Goal: Information Seeking & Learning: Stay updated

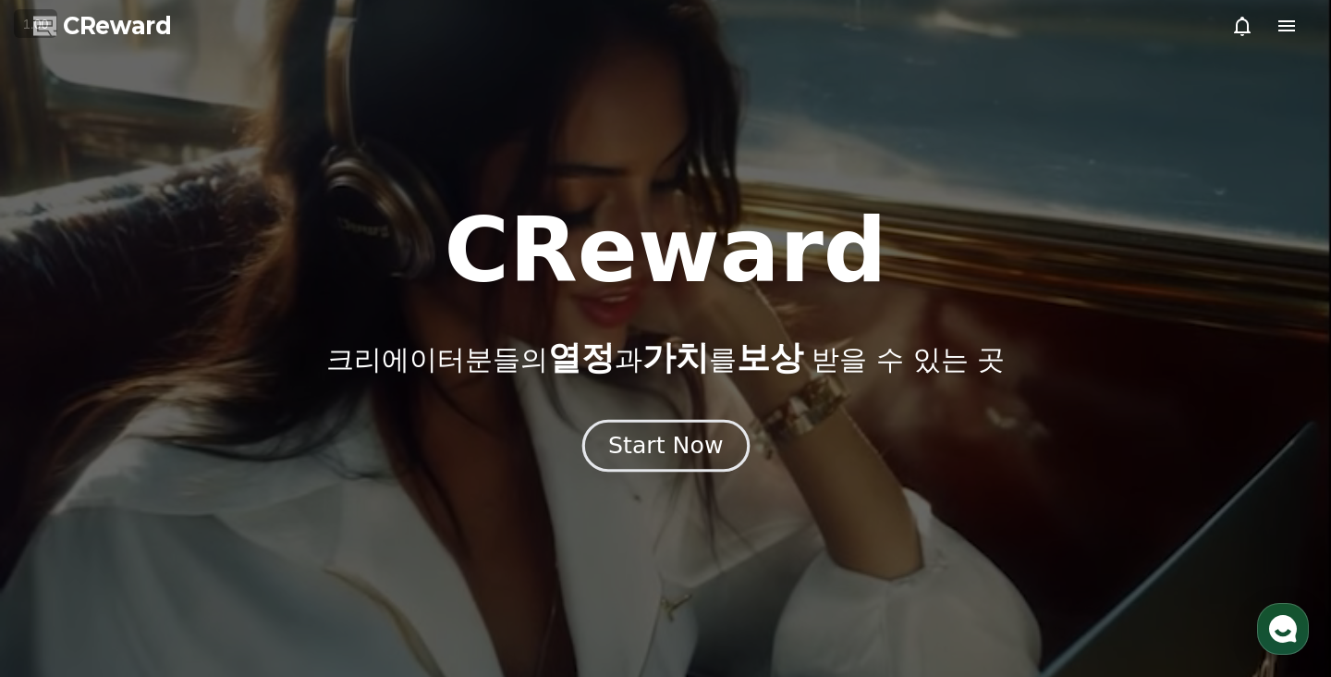
click at [667, 430] on div "Start Now" at bounding box center [665, 445] width 115 height 31
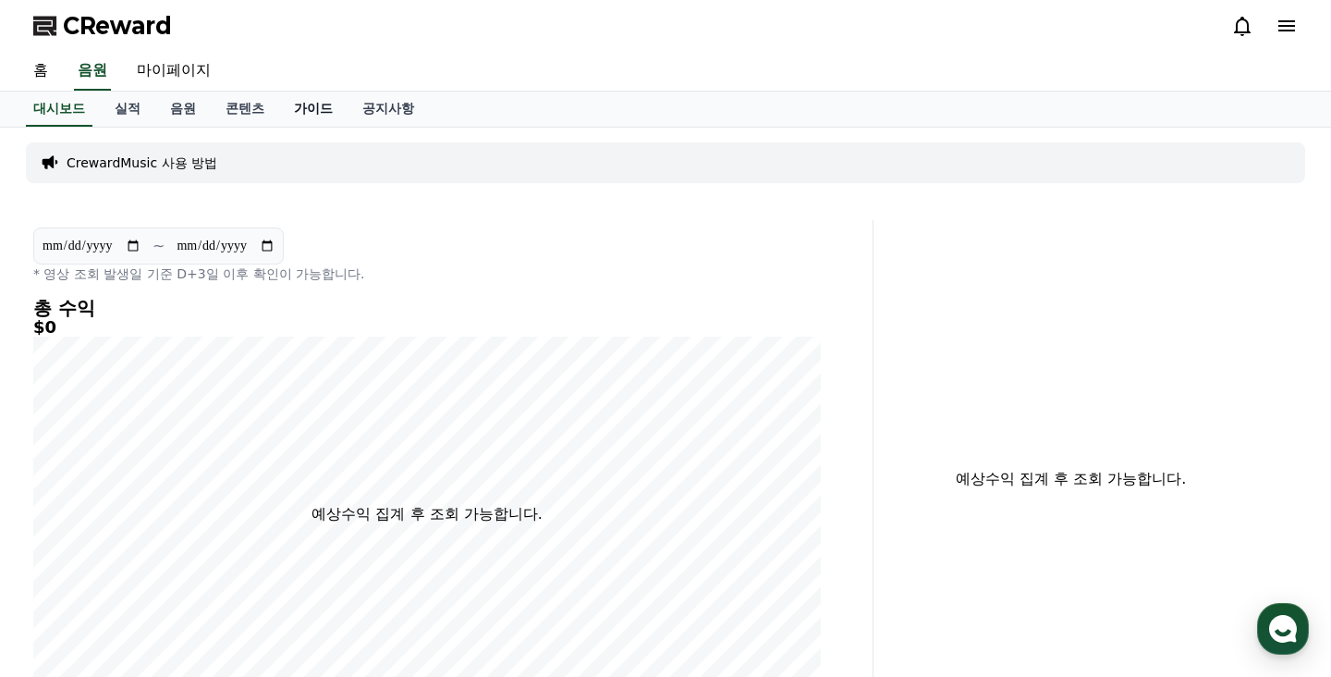
click at [288, 107] on link "가이드" at bounding box center [313, 109] width 68 height 35
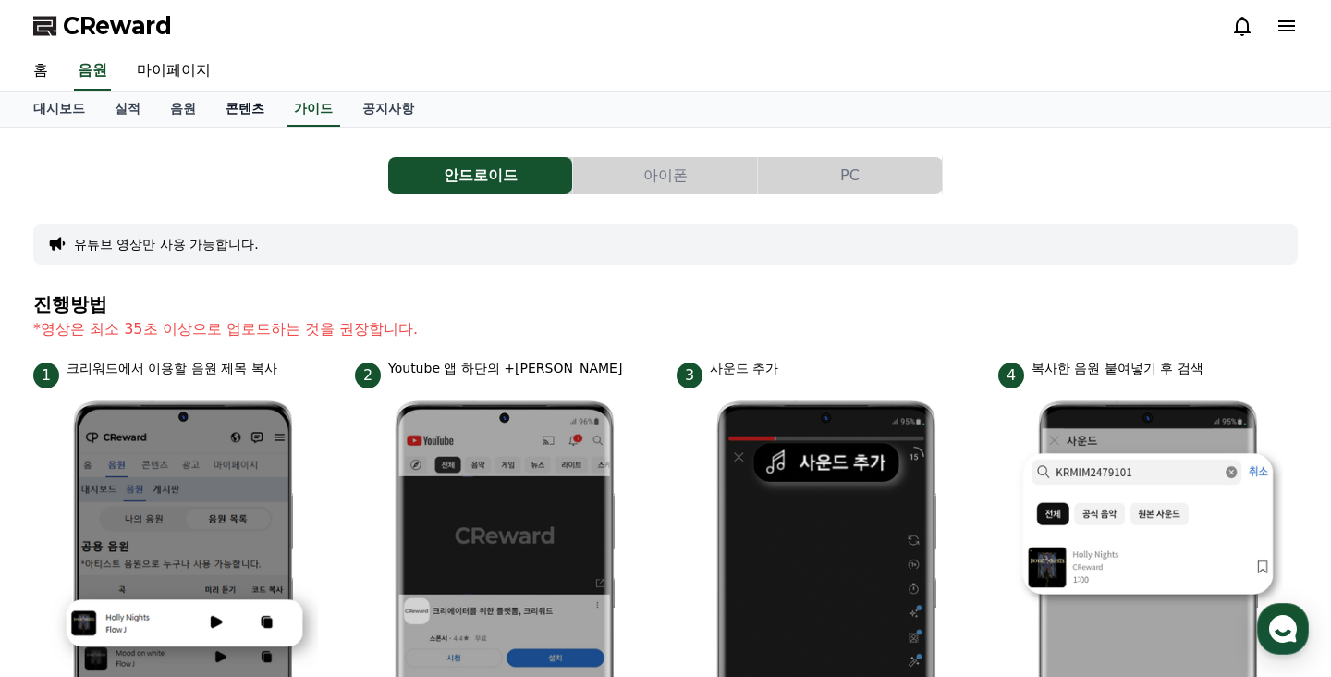
click at [223, 108] on link "콘텐츠" at bounding box center [245, 109] width 68 height 35
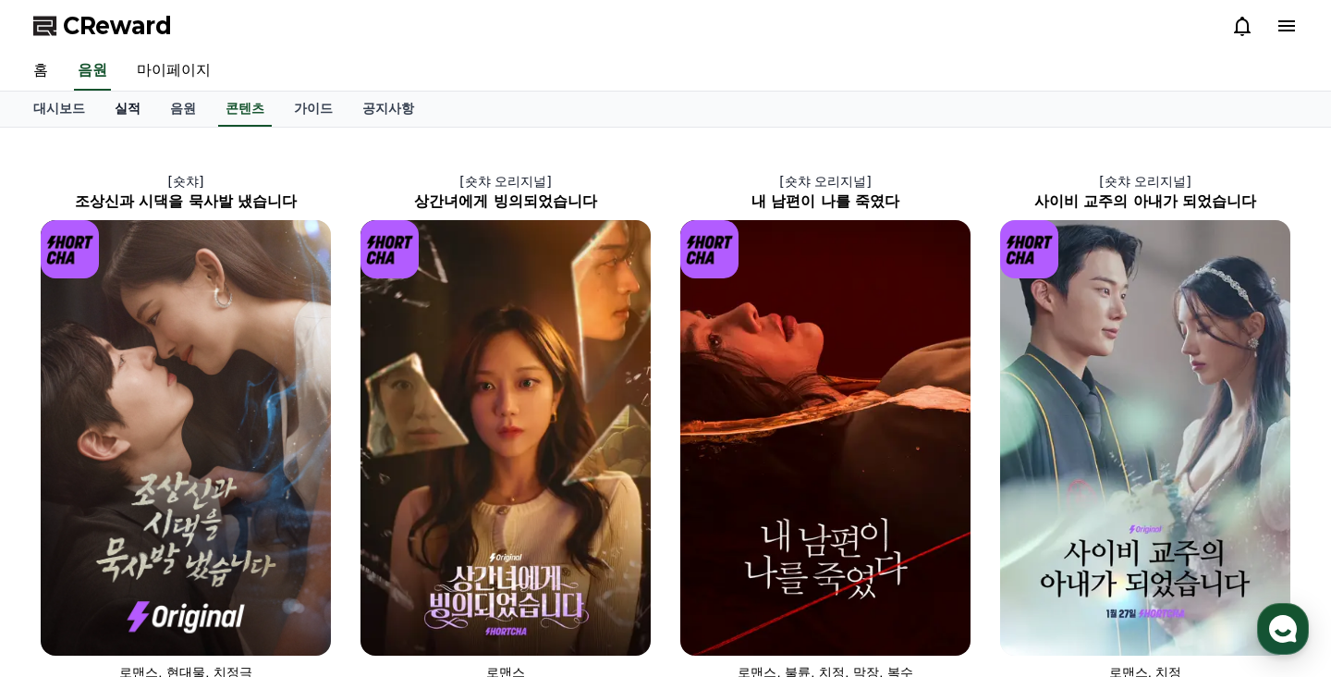
click at [121, 118] on link "실적" at bounding box center [127, 109] width 55 height 35
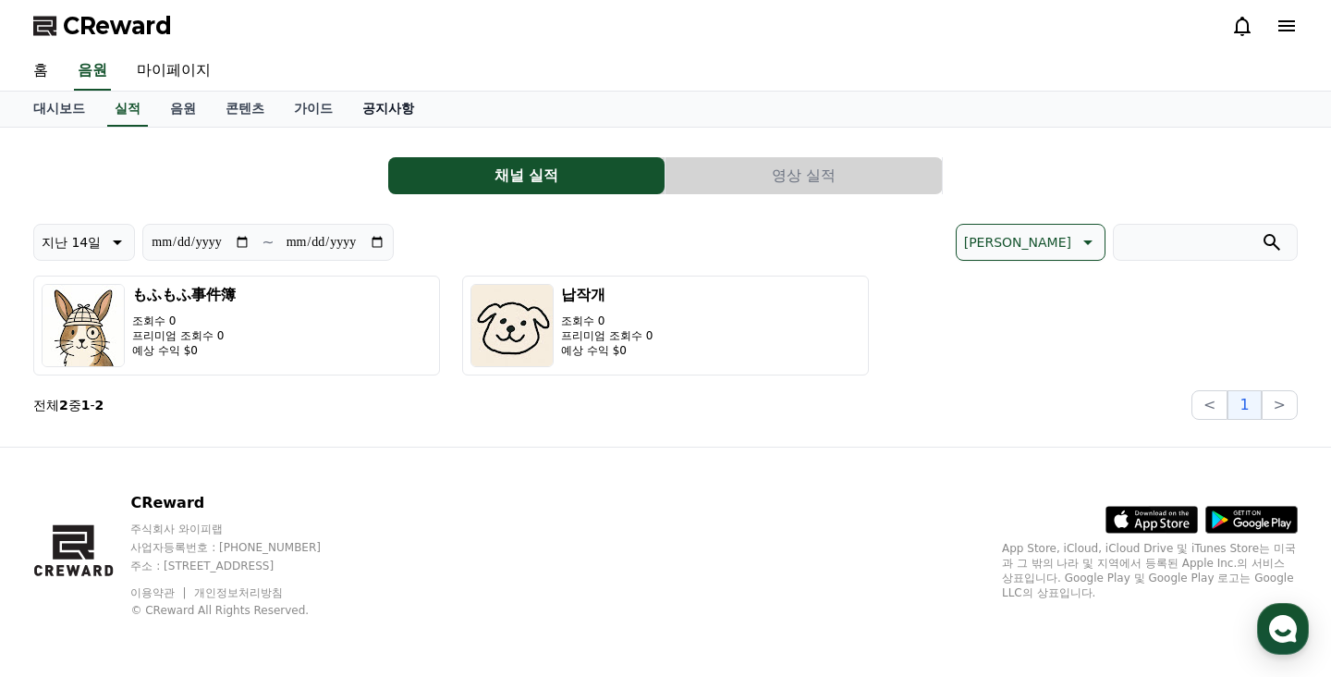
click at [361, 103] on link "공지사항" at bounding box center [388, 109] width 81 height 35
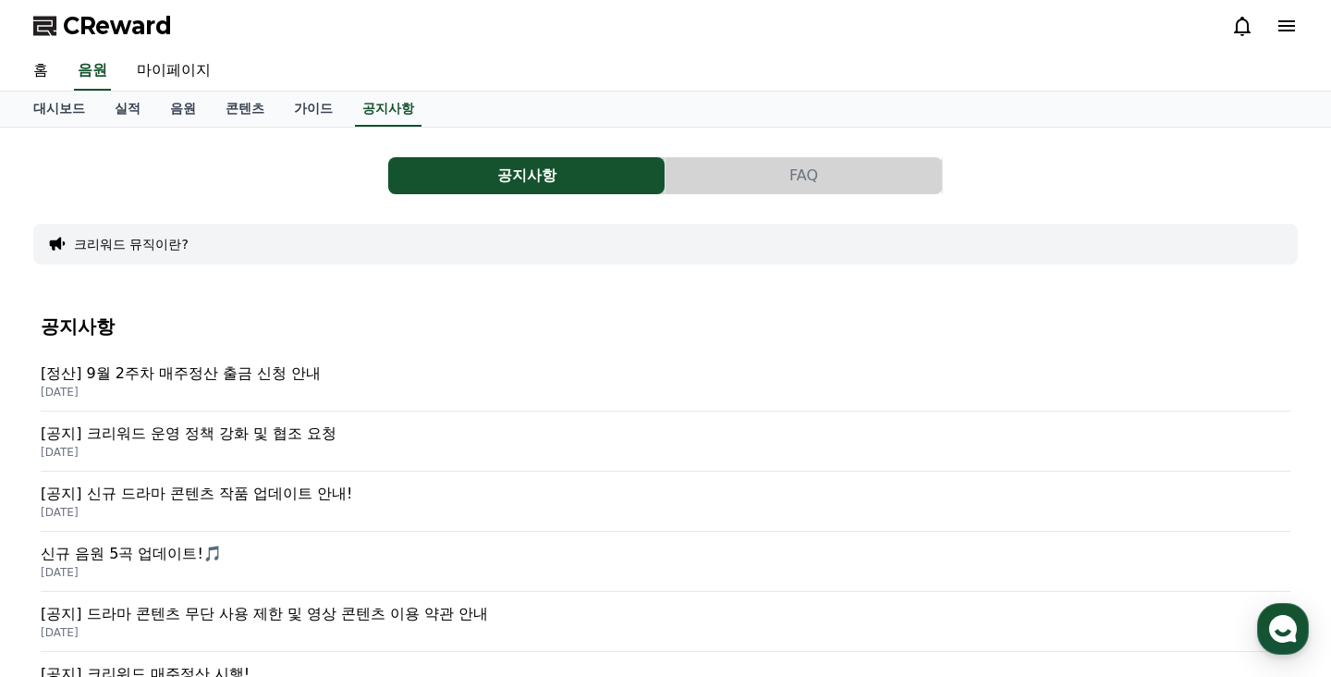
click at [266, 378] on p "[정산] 9월 2주차 매주정산 출금 신청 안내" at bounding box center [666, 373] width 1250 height 22
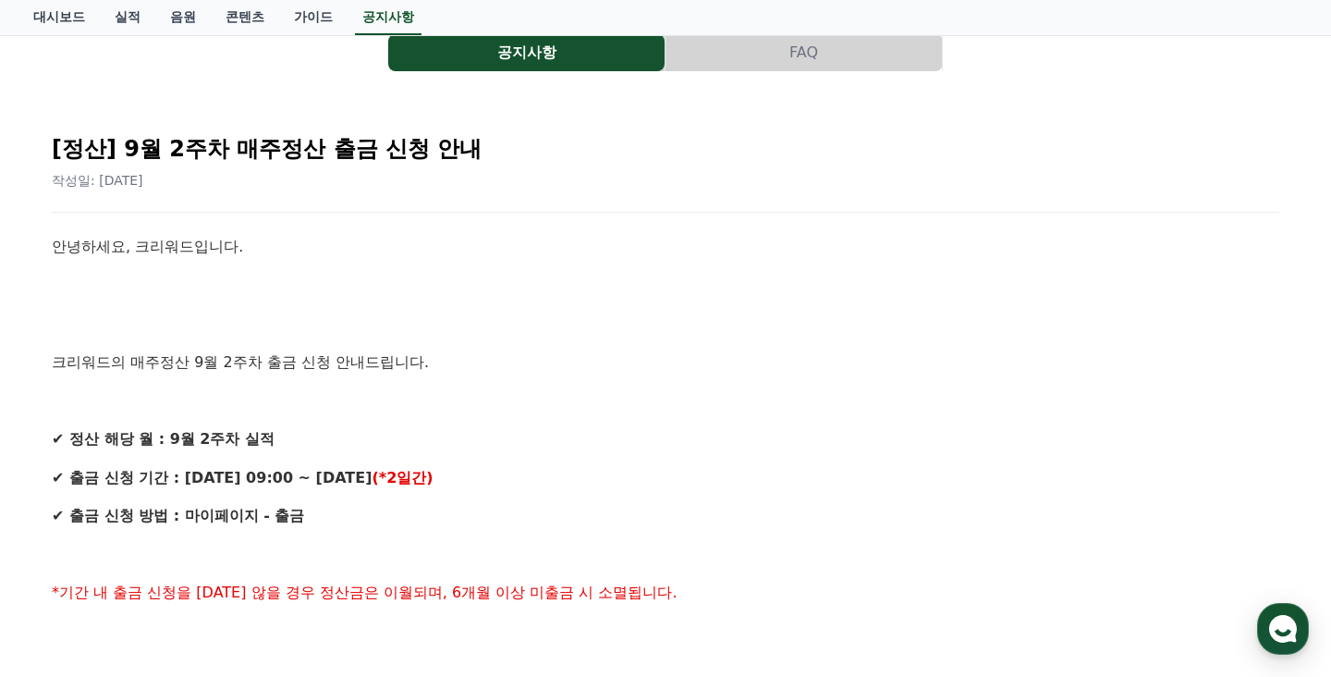
scroll to position [121, 0]
